Goal: Transaction & Acquisition: Book appointment/travel/reservation

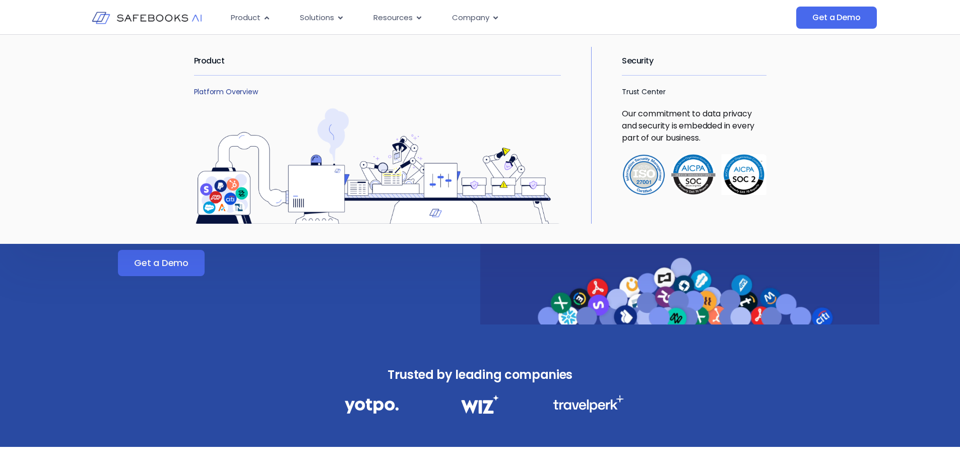
click at [220, 90] on link "Platform Overview" at bounding box center [226, 92] width 64 height 10
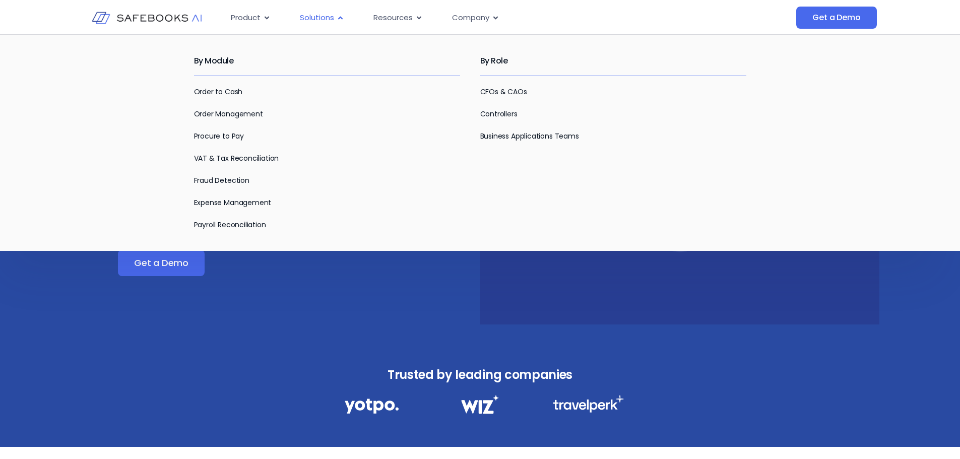
click at [325, 16] on span "Solutions" at bounding box center [317, 18] width 34 height 12
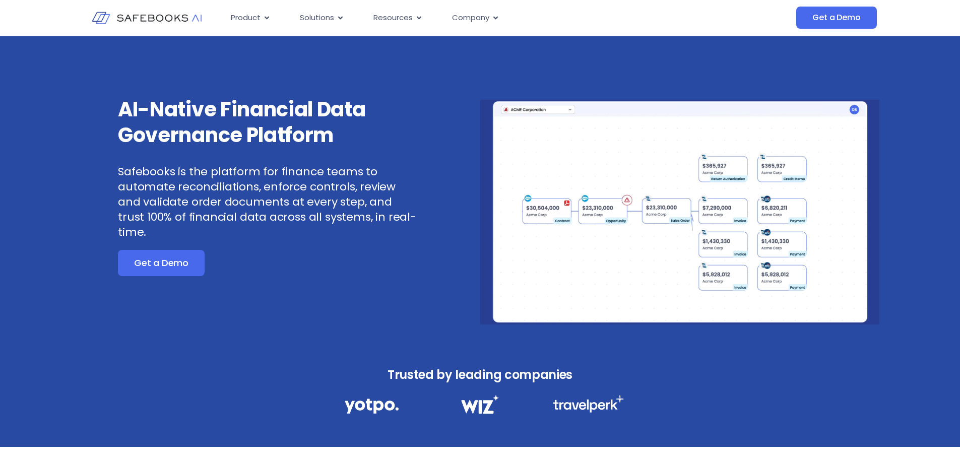
click at [239, 295] on div "AI-Native Financial Data Governance Platform Safebooks is the platform for fina…" at bounding box center [280, 211] width 399 height 228
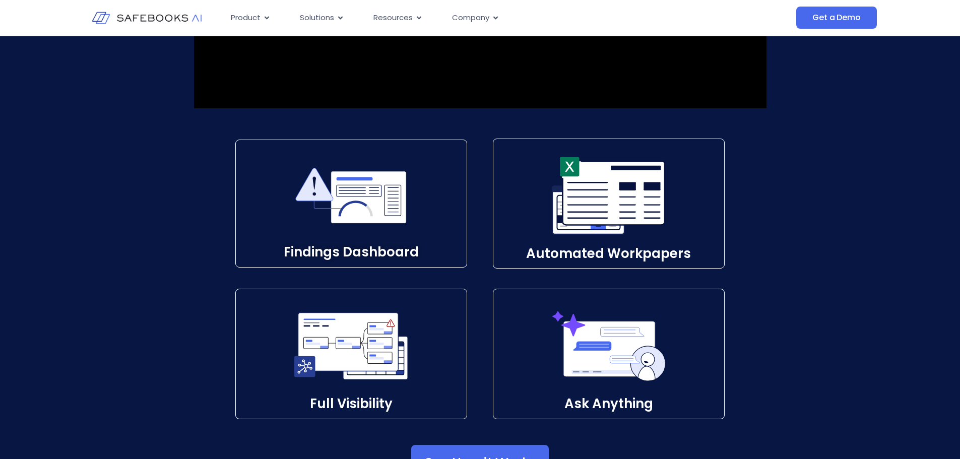
scroll to position [1410, 0]
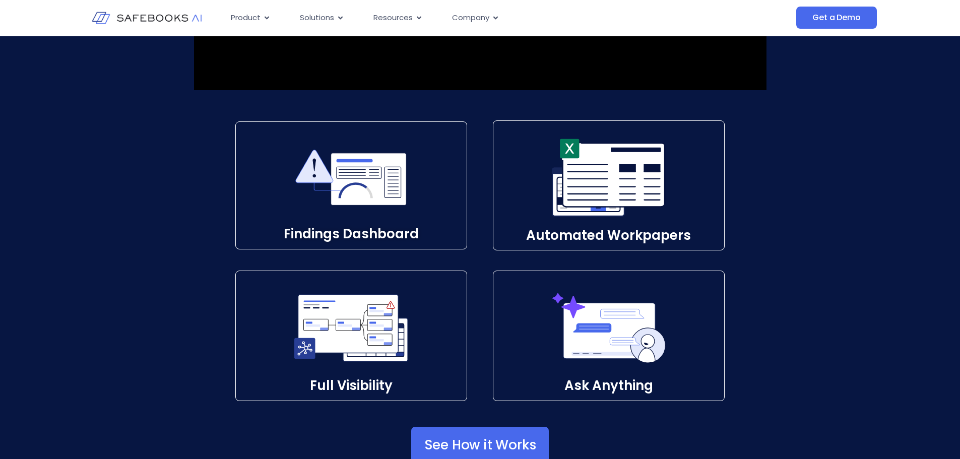
click at [373, 185] on icon at bounding box center [368, 179] width 75 height 52
click at [202, 190] on div "Findings Dashboard​ Automated Workpapers​ Full Visibility​ Ask Anything​" at bounding box center [480, 260] width 960 height 281
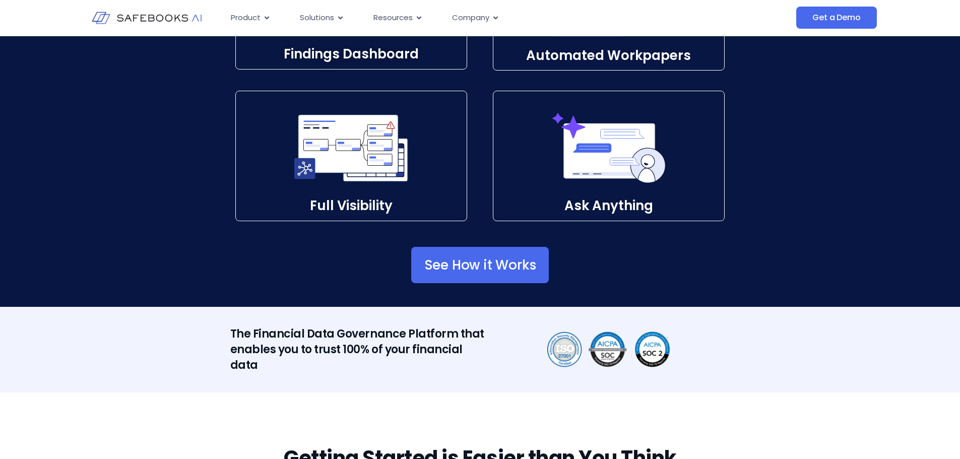
scroll to position [1612, 0]
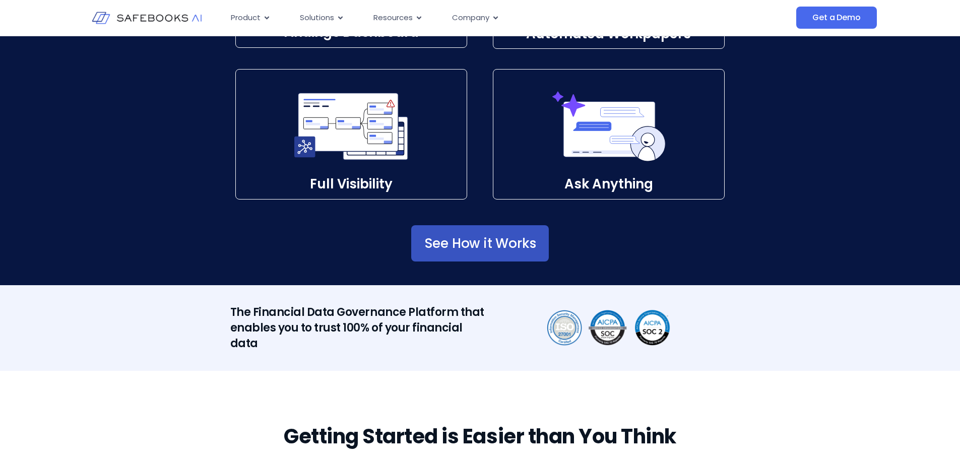
click at [432, 240] on span "See How it Works" at bounding box center [480, 243] width 112 height 10
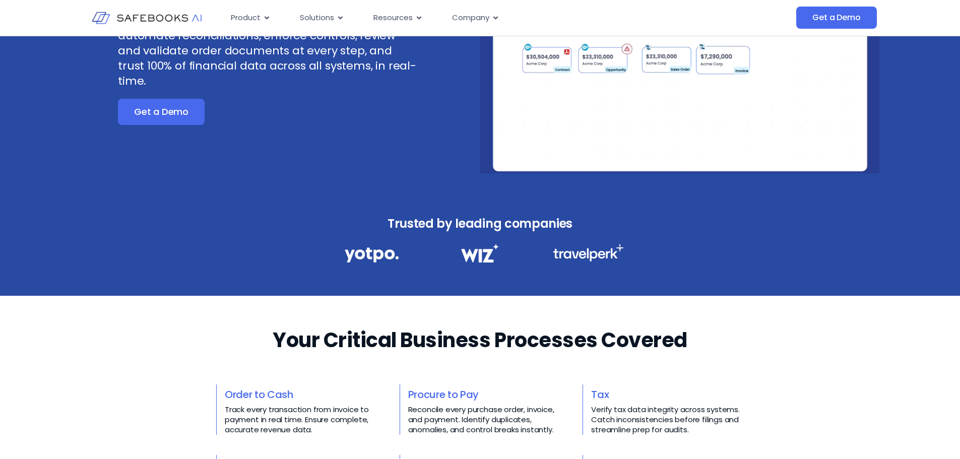
scroll to position [0, 0]
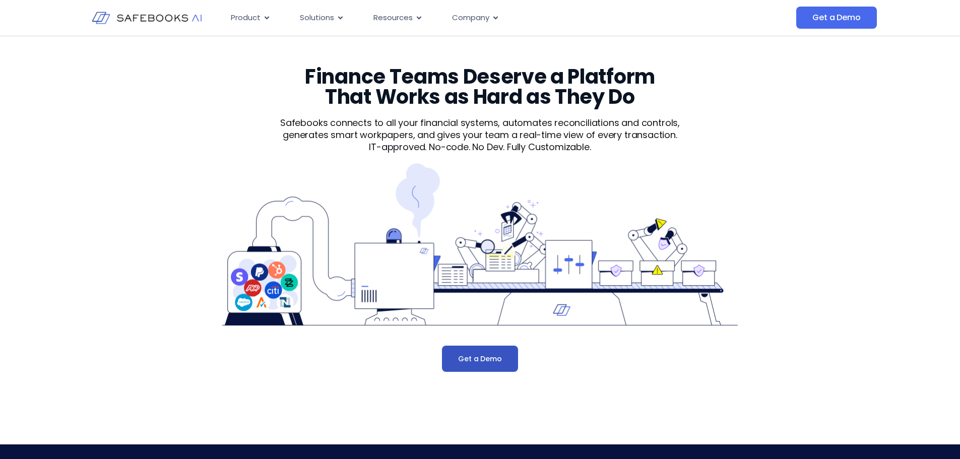
click at [477, 354] on span "Get a Demo" at bounding box center [479, 359] width 43 height 10
